Goal: Information Seeking & Learning: Learn about a topic

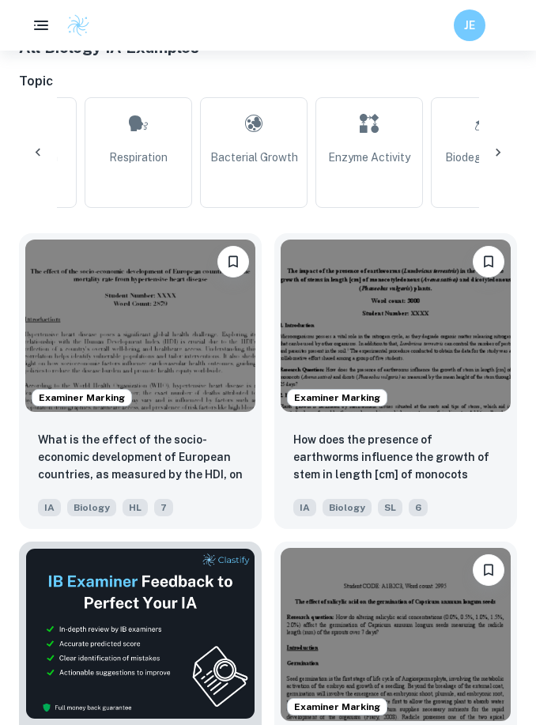
scroll to position [0, 652]
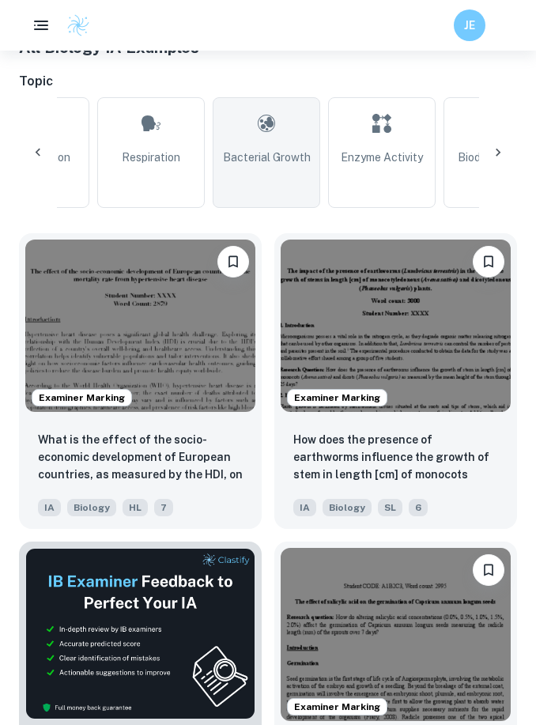
click at [270, 166] on link "Bacterial Growth" at bounding box center [266, 152] width 107 height 111
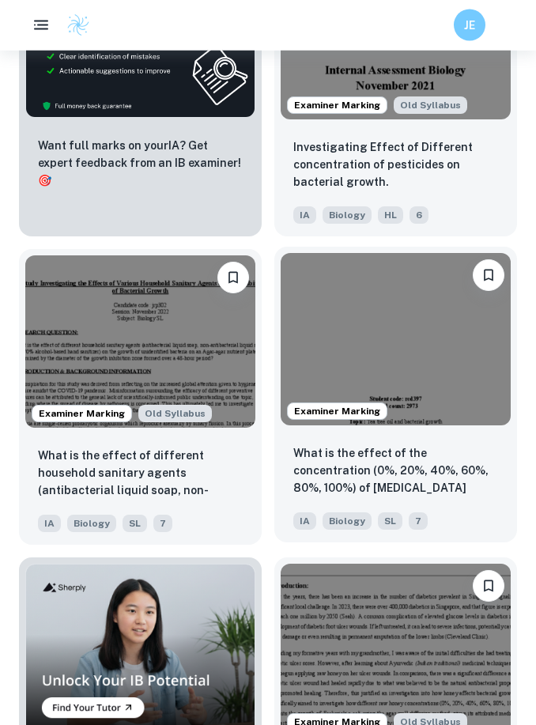
scroll to position [1023, 0]
click at [378, 329] on img at bounding box center [396, 339] width 230 height 172
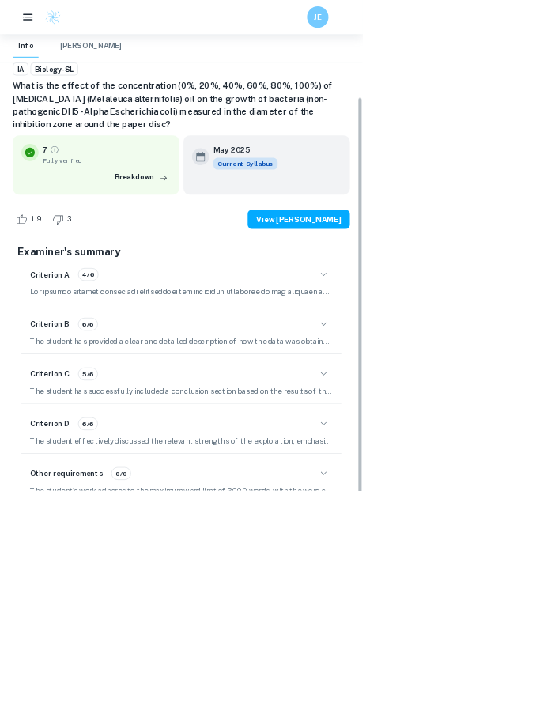
scroll to position [106, 0]
type input "2"
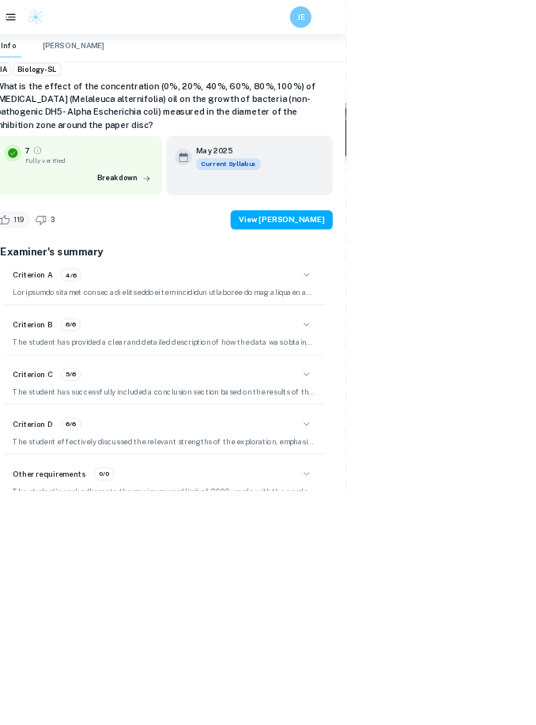
scroll to position [673, 0]
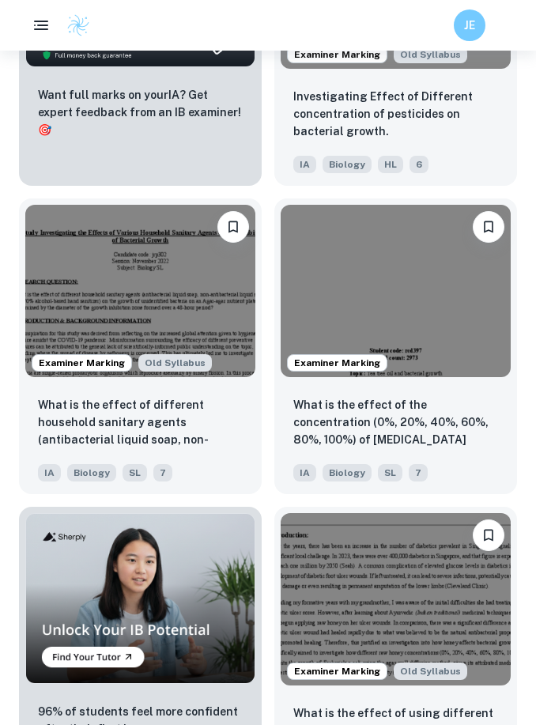
scroll to position [0, 417]
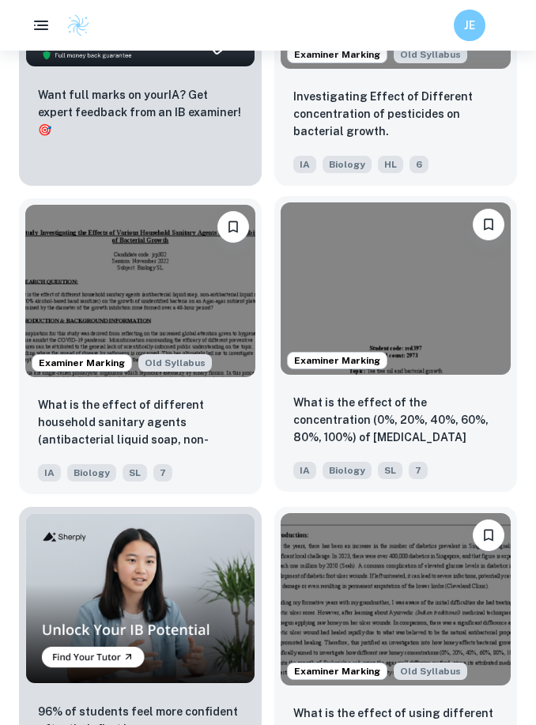
click at [370, 301] on img at bounding box center [396, 288] width 230 height 172
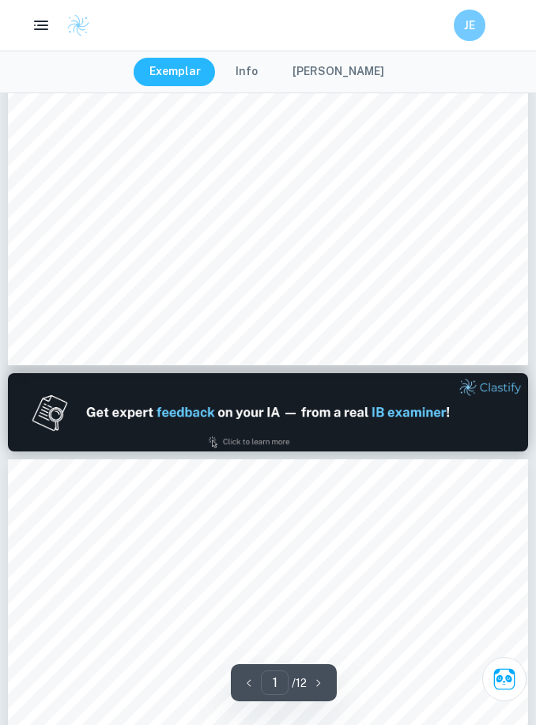
scroll to position [500, 0]
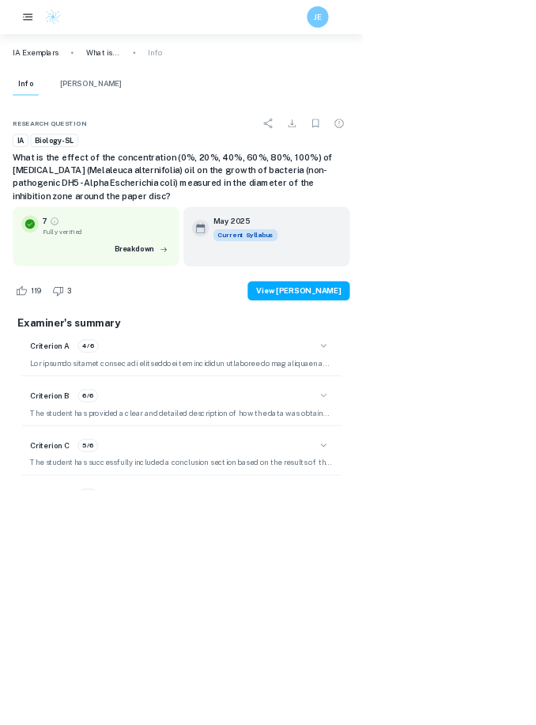
type input "2"
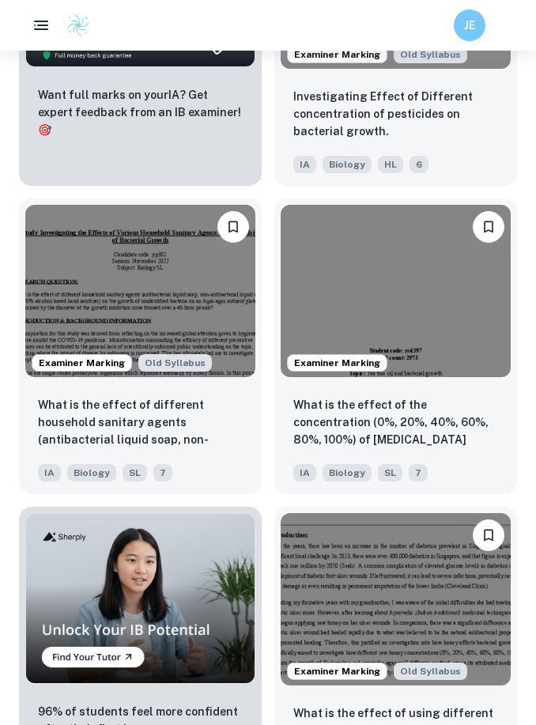
scroll to position [0, 417]
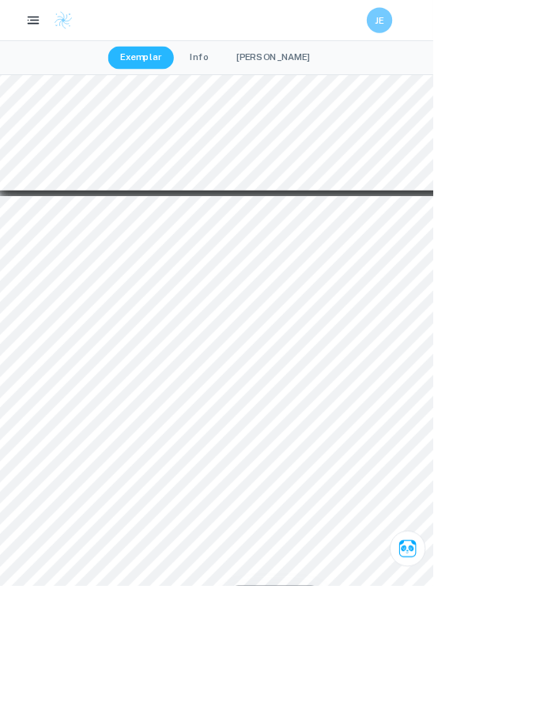
scroll to position [3754, 0]
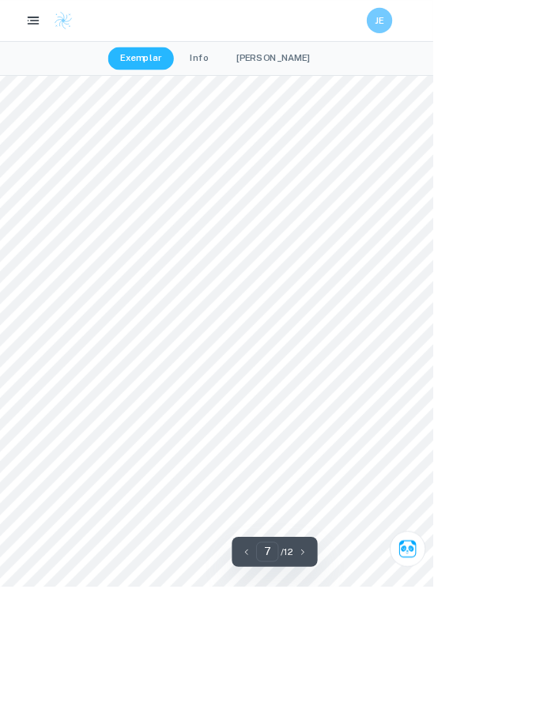
click at [535, 173] on div "7 Formula 1. Calculating the average size of GIZ per trial ýÿýýýýý = ÿÿý ýýý ÿý…" at bounding box center [331, 387] width 663 height 938
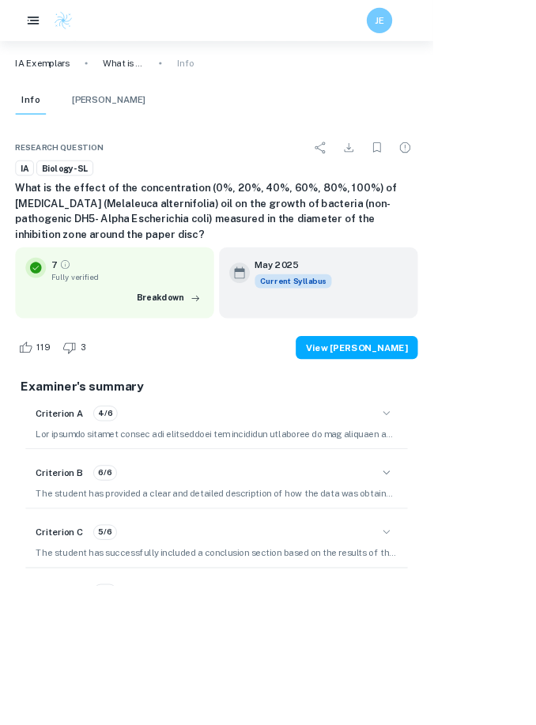
scroll to position [3317, 0]
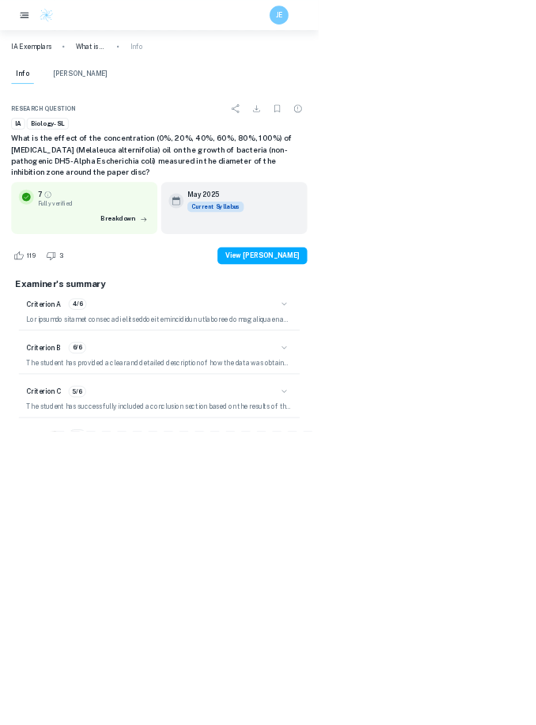
type input "7"
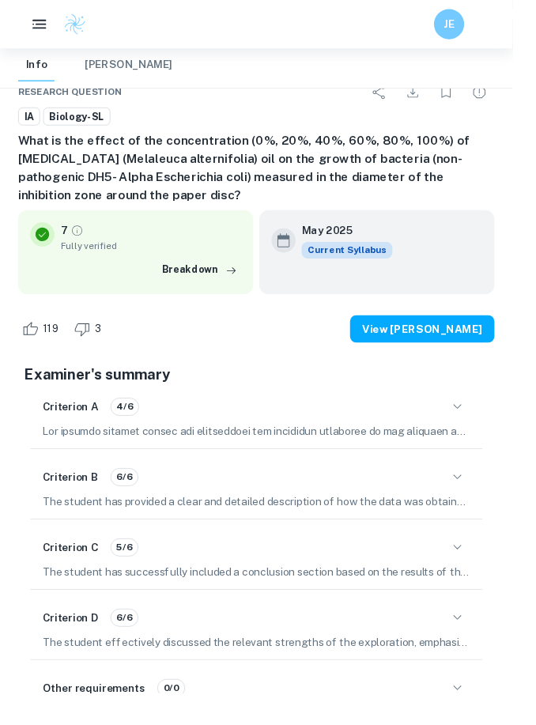
scroll to position [3474, 0]
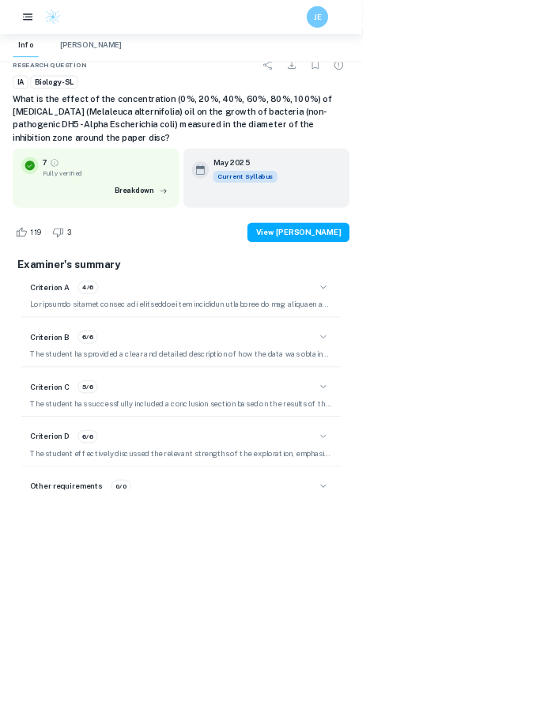
type input "9"
type input "10"
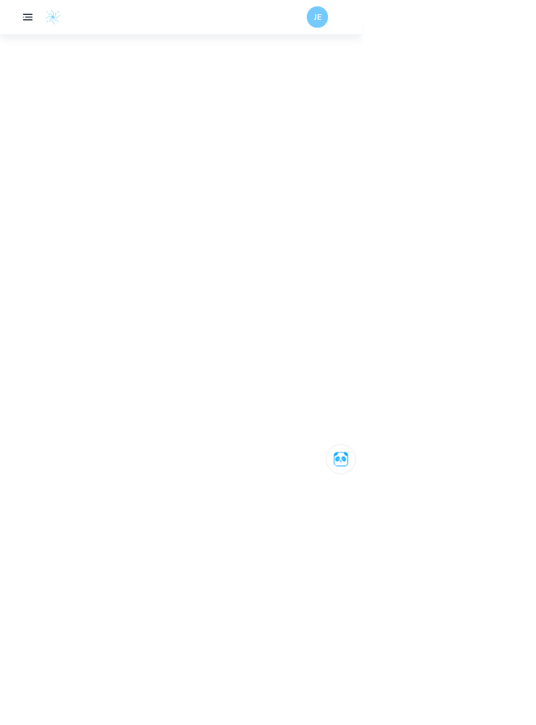
scroll to position [3548, 4]
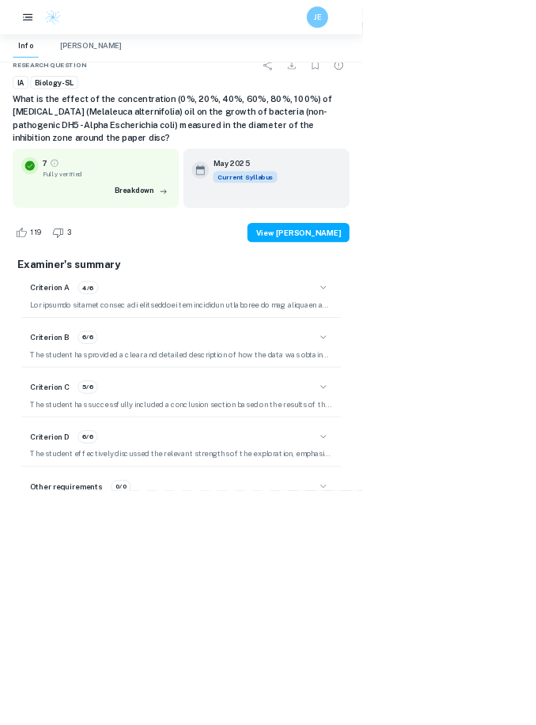
type input "9"
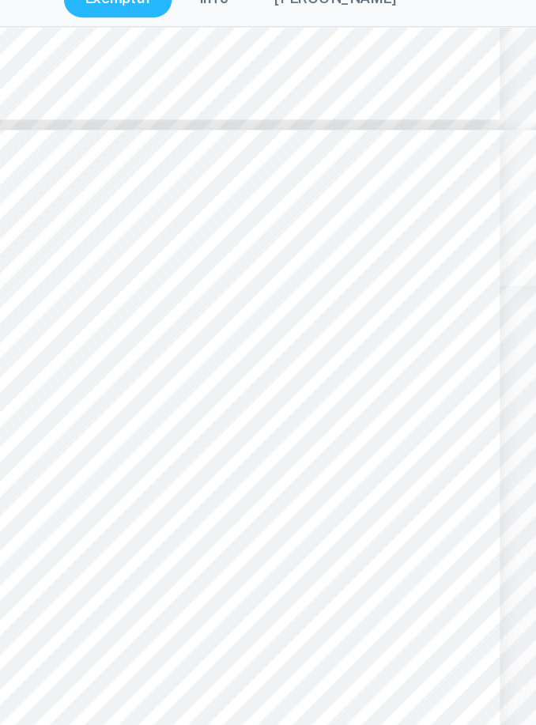
scroll to position [4944, 13]
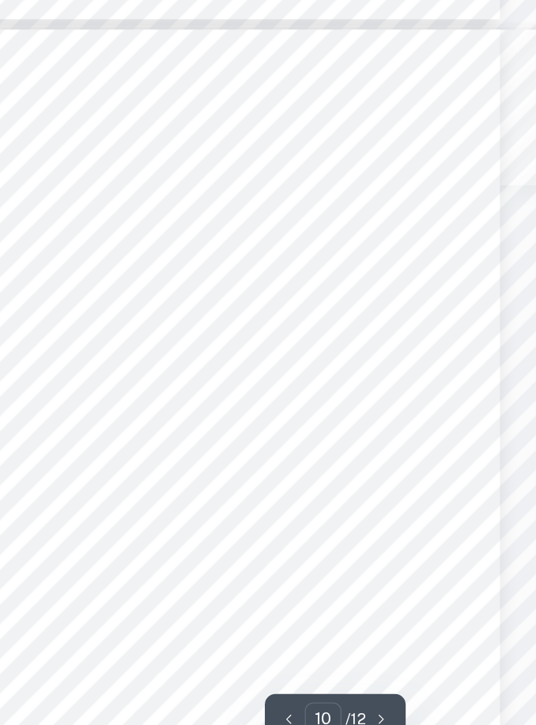
click at [239, 333] on div "10 ï Potential contamination of the plate with other organisms [W] - although s…" at bounding box center [254, 438] width 387 height 548
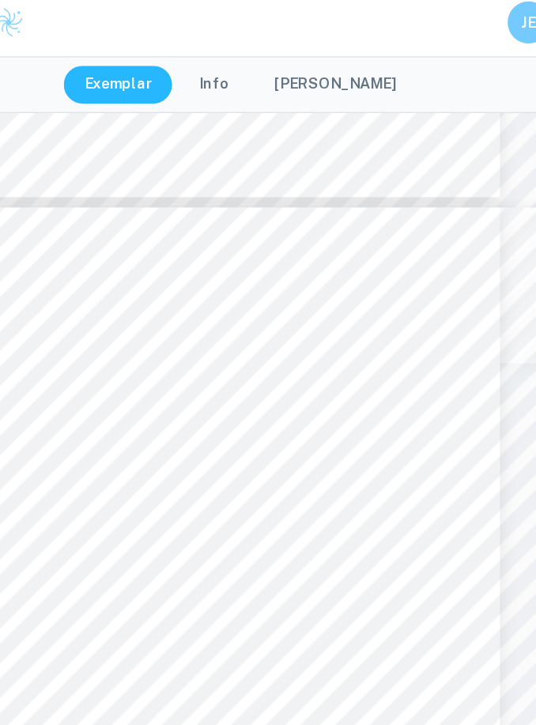
click at [61, 237] on div "10 ï Potential contamination of the plate with other organisms [W] - although s…" at bounding box center [254, 438] width 387 height 548
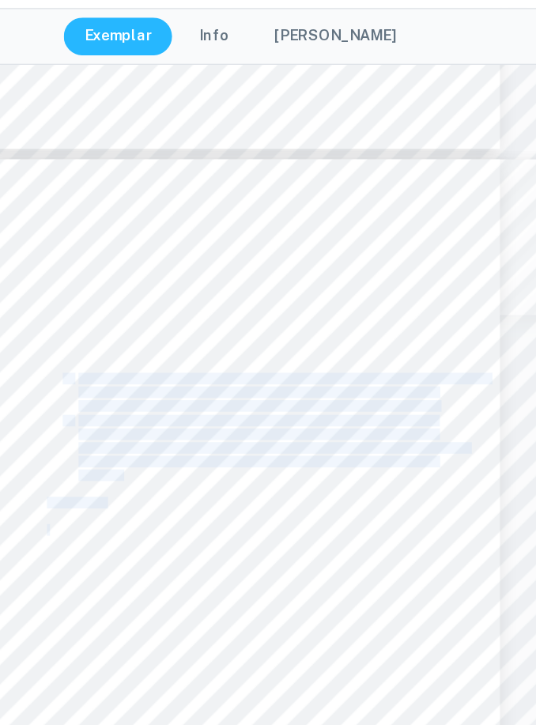
copy div "ï Studying other [MEDICAL_DATA] strains - DH5 was chosen for the ease of obtain…"
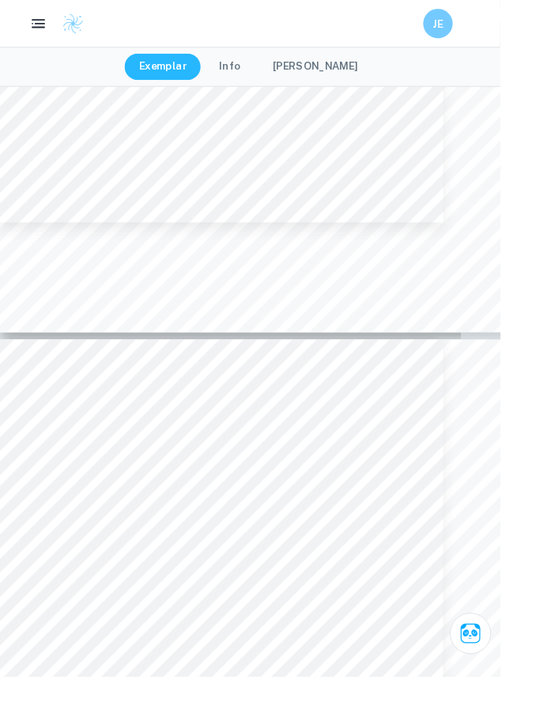
scroll to position [0, 0]
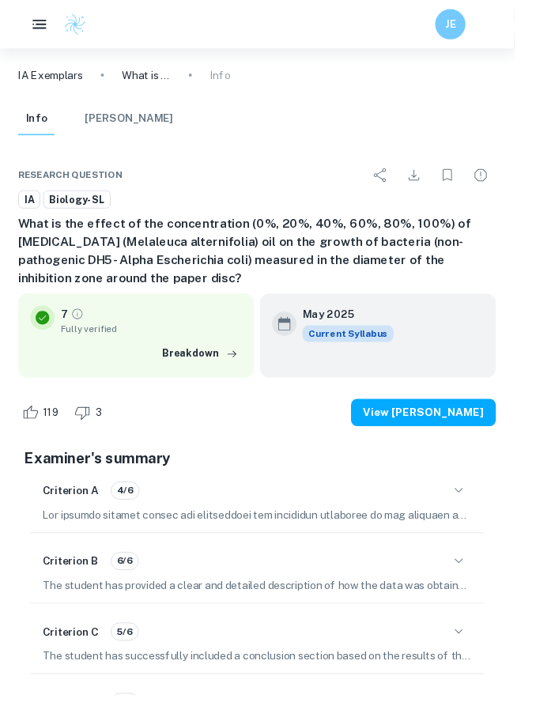
type input "3"
